Goal: Task Accomplishment & Management: Manage account settings

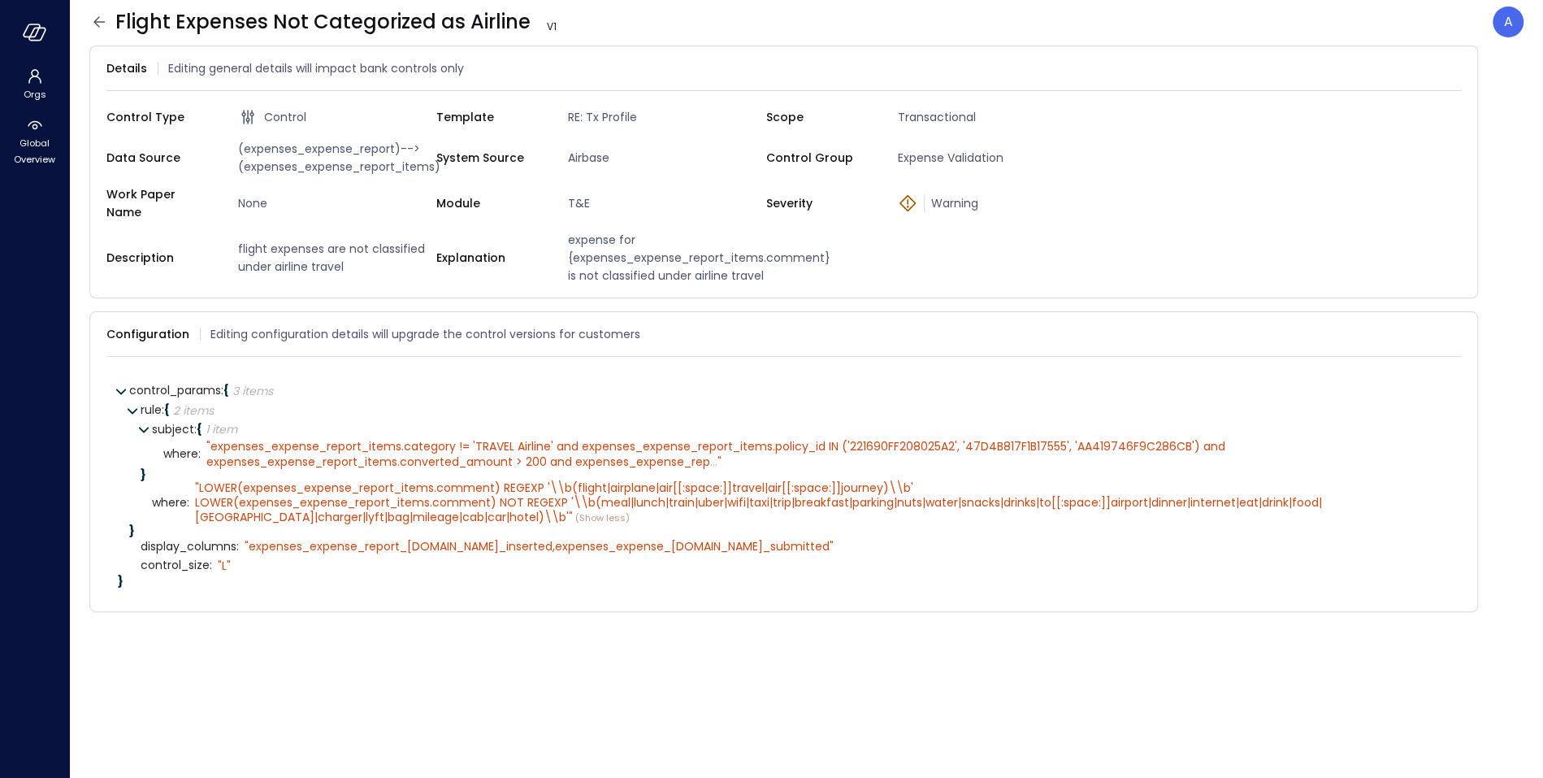
click at [102, 23] on icon at bounding box center [99, 22] width 20 height 20
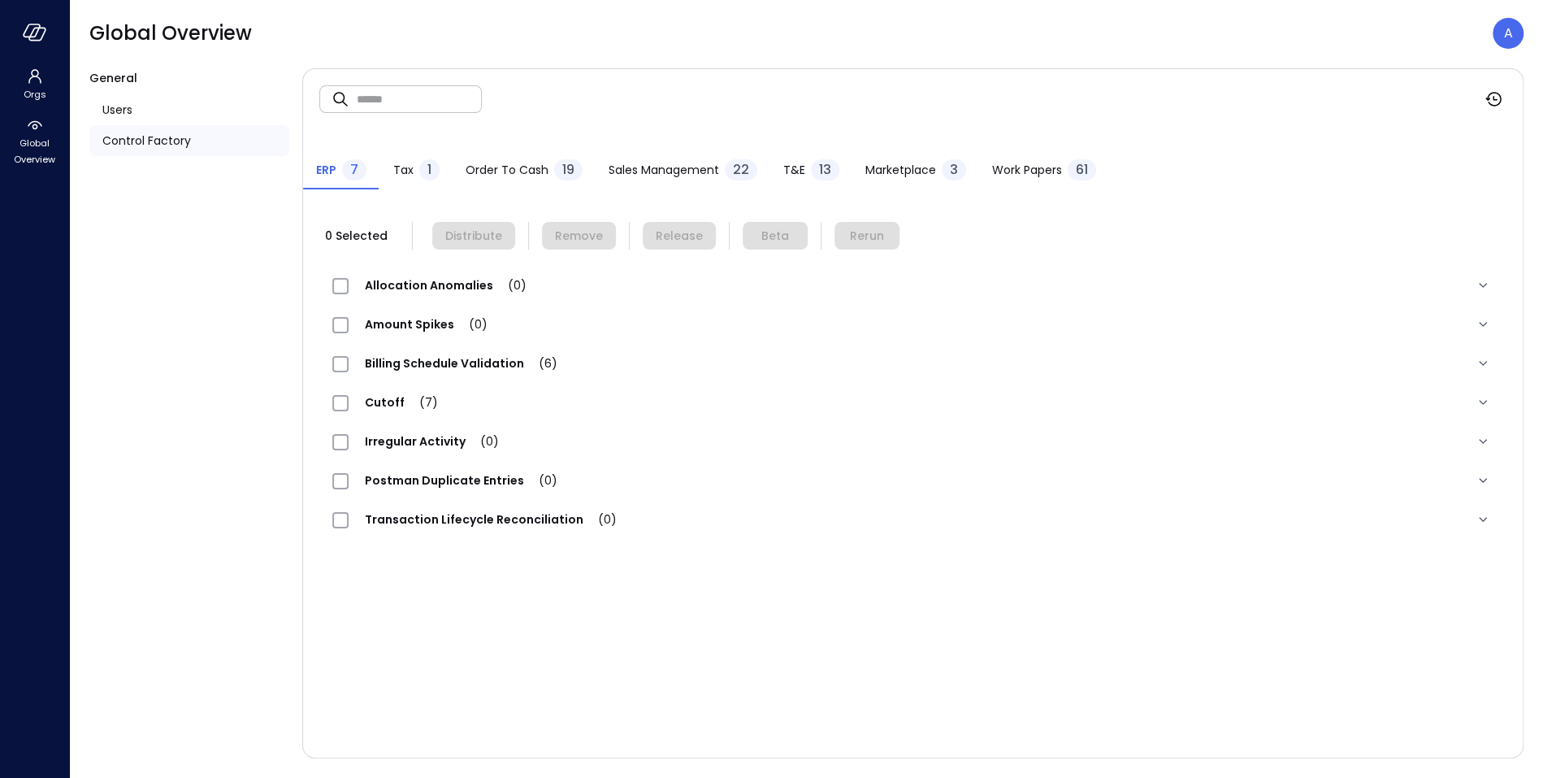
click at [509, 171] on span "Order to Cash" at bounding box center [507, 170] width 83 height 18
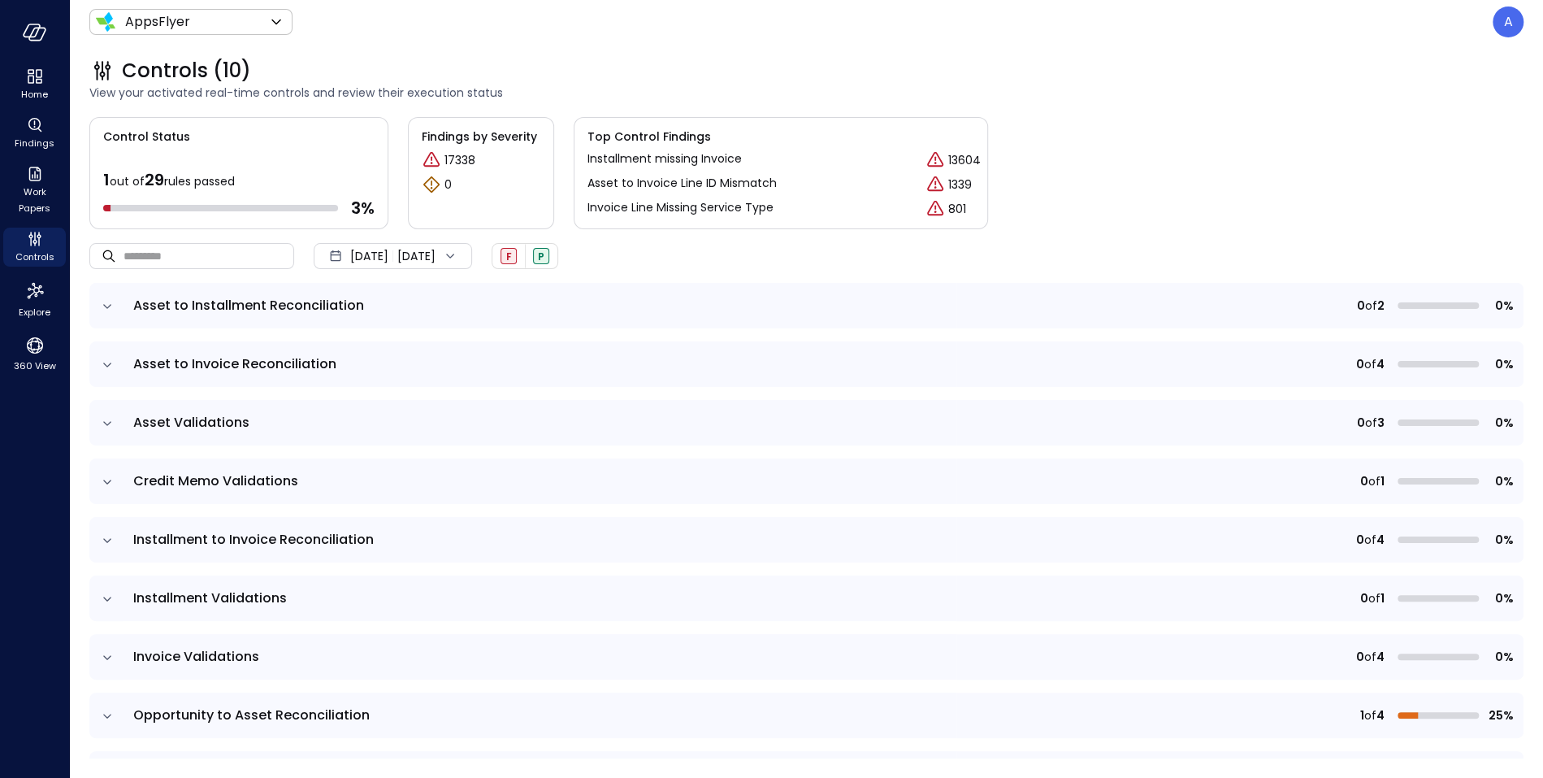
click at [106, 302] on icon "expand row" at bounding box center [107, 306] width 16 height 16
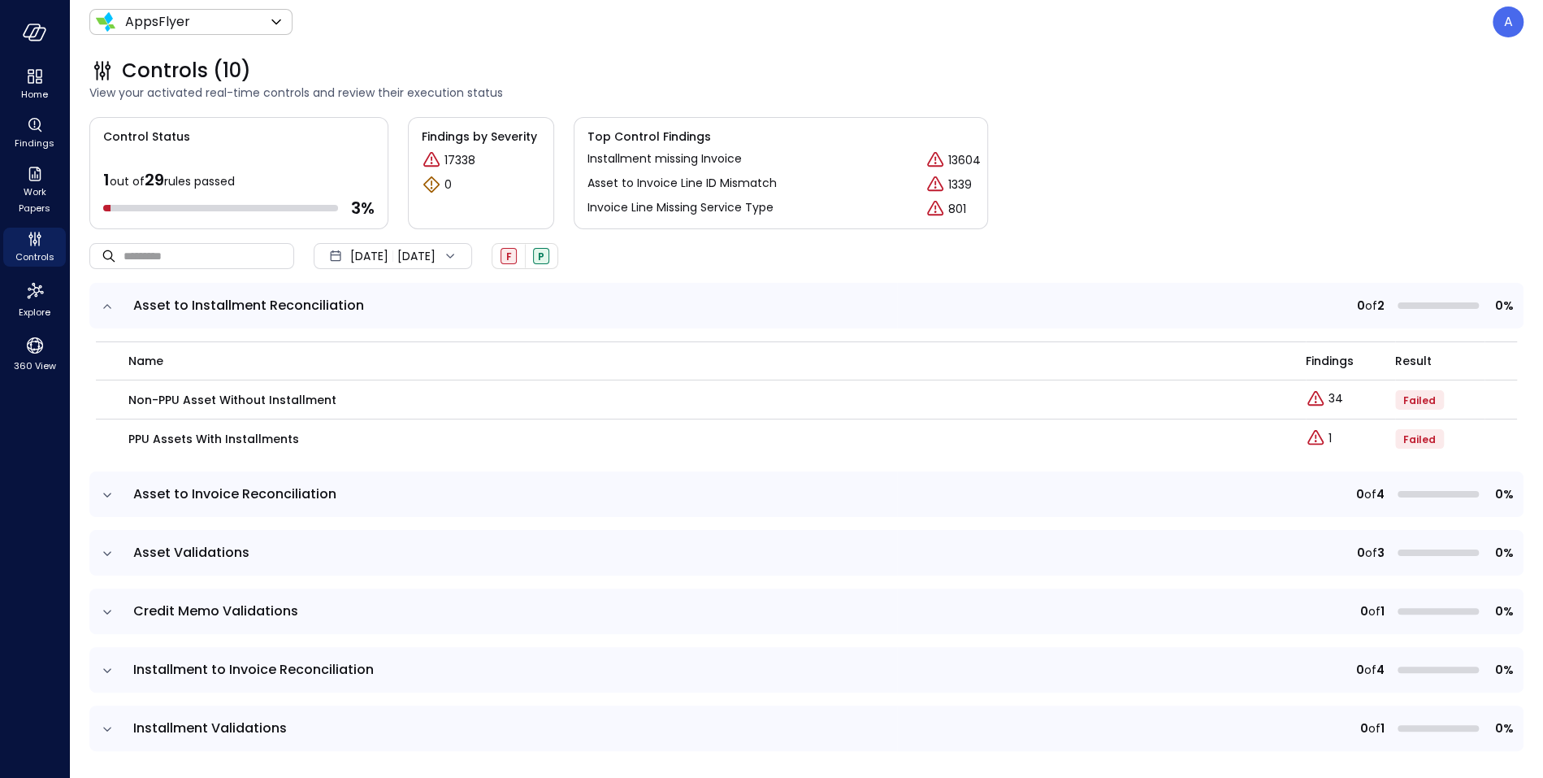
click at [106, 302] on icon "expand row" at bounding box center [107, 306] width 16 height 16
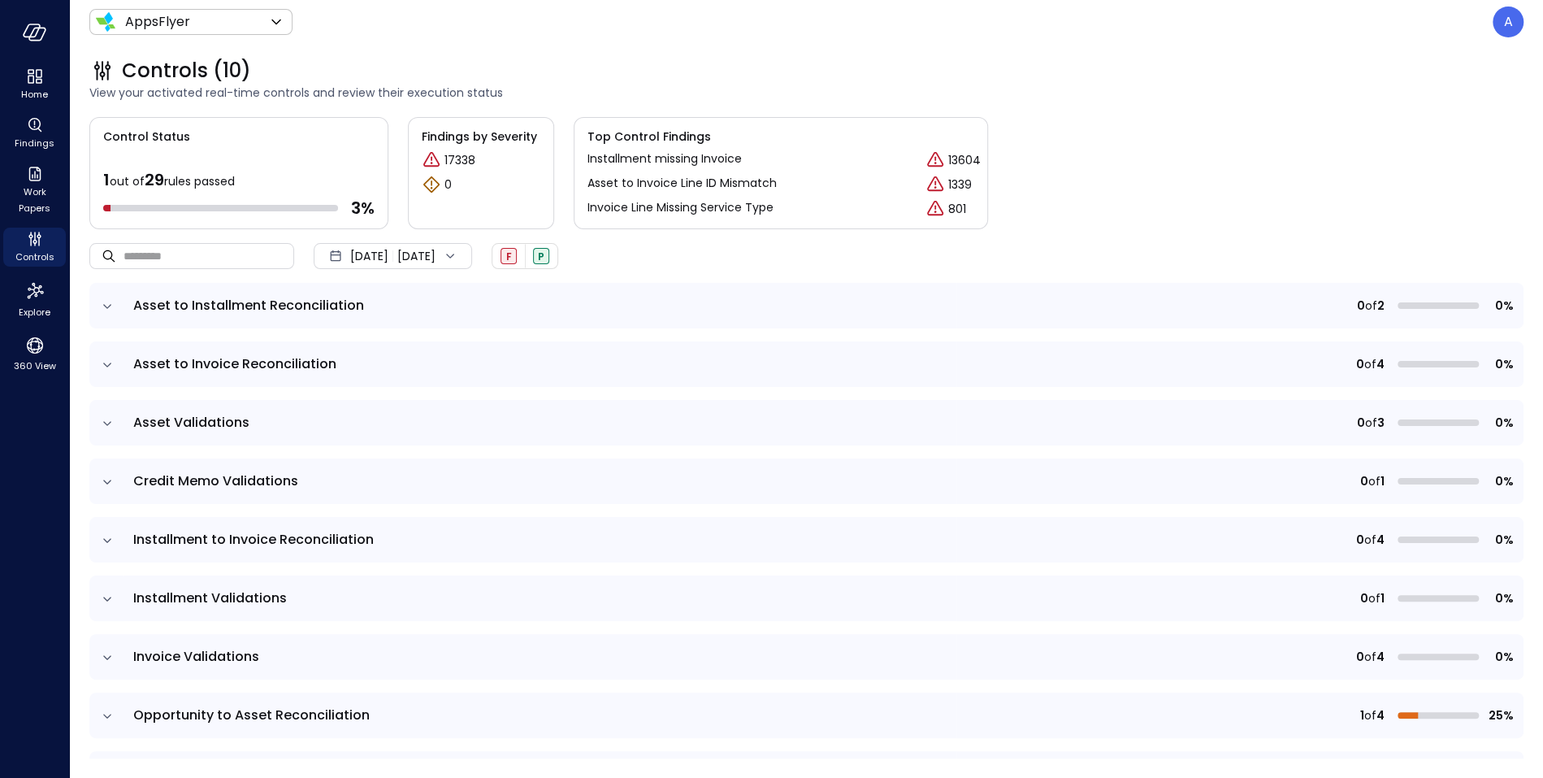
click at [105, 368] on icon "expand row" at bounding box center [107, 365] width 16 height 16
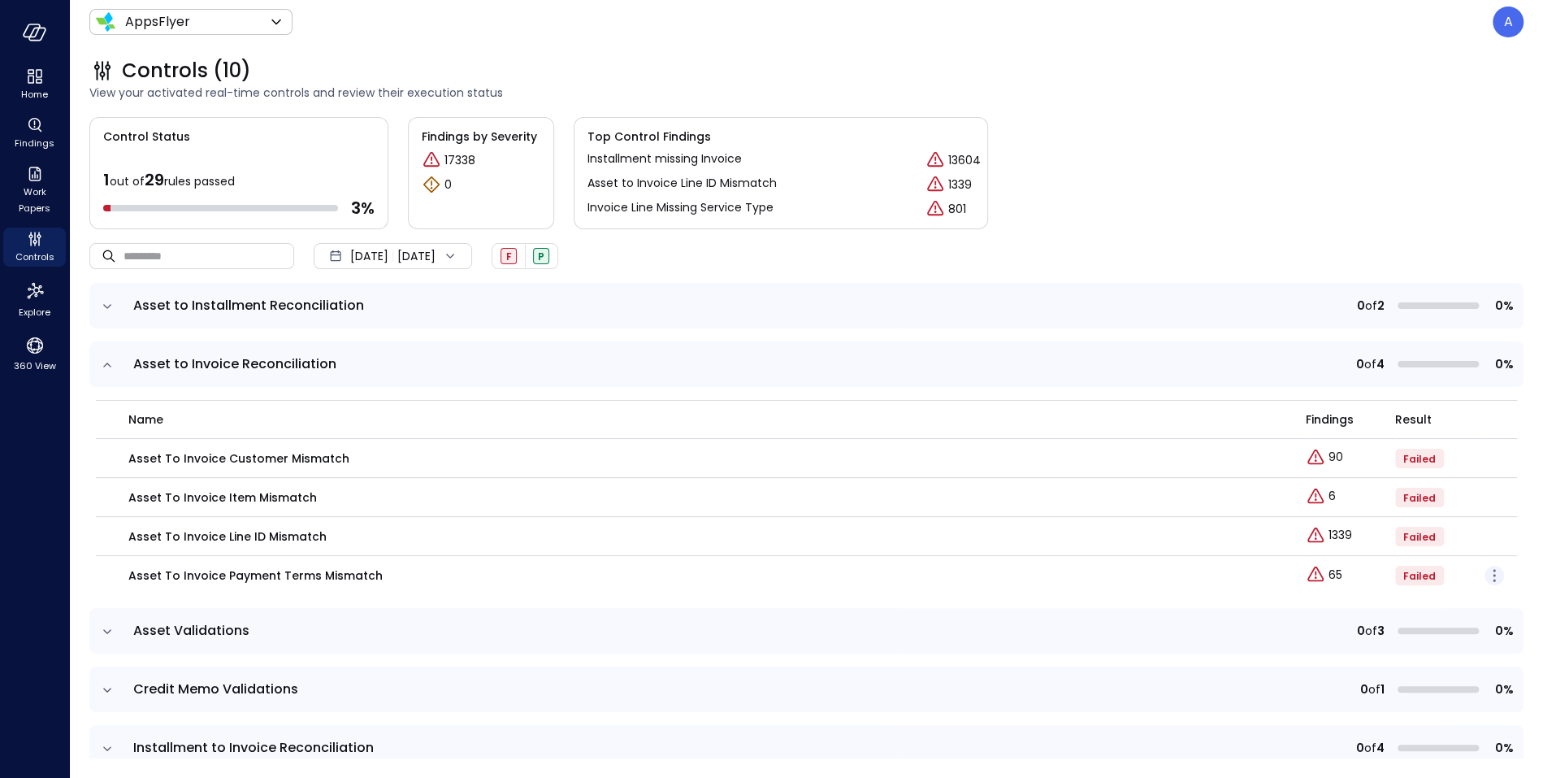
click at [1495, 579] on icon "button" at bounding box center [1495, 580] width 2 height 2
click at [1447, 600] on p "Edit control" at bounding box center [1436, 598] width 64 height 16
